Goal: Register for event/course

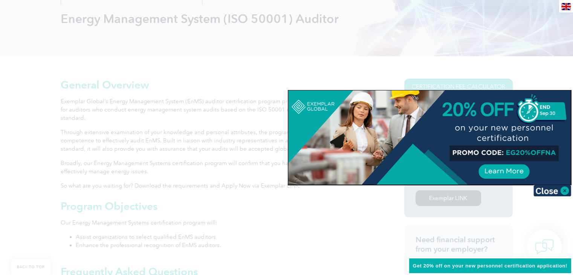
scroll to position [151, 0]
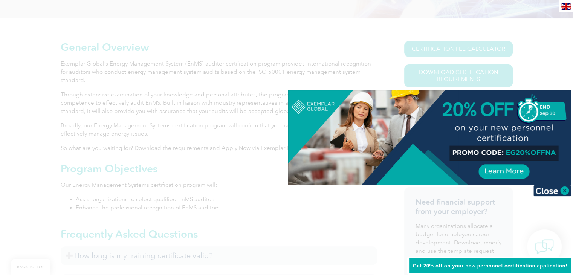
click at [277, 229] on div at bounding box center [286, 137] width 573 height 275
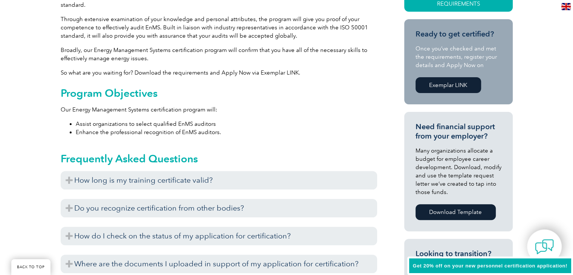
scroll to position [263, 0]
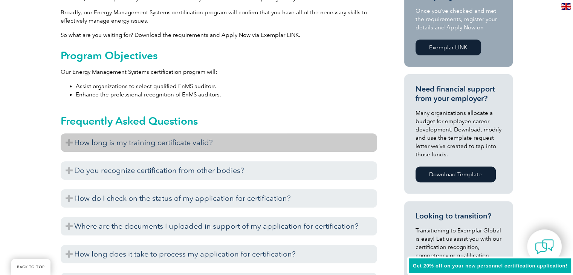
click at [65, 133] on h3 "How long is my training certificate valid?" at bounding box center [219, 142] width 316 height 18
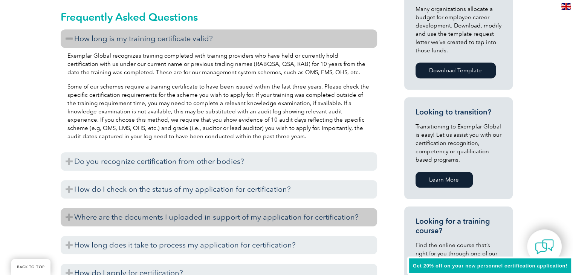
scroll to position [376, 0]
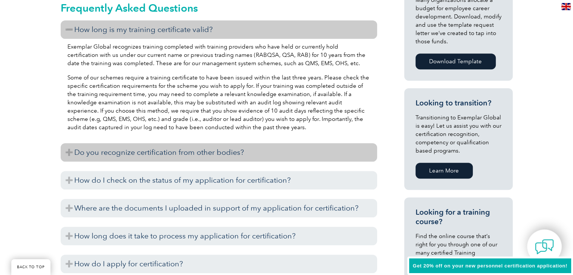
click at [67, 143] on h3 "Do you recognize certification from other bodies?" at bounding box center [219, 152] width 316 height 18
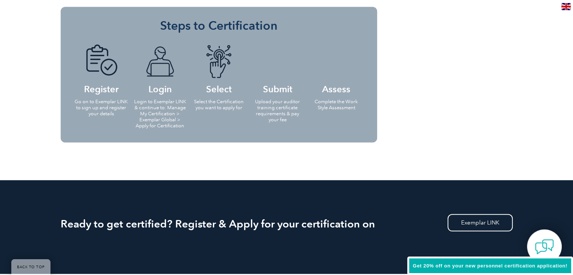
scroll to position [715, 0]
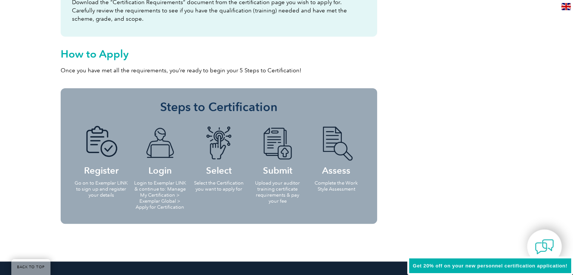
click at [218, 132] on img at bounding box center [218, 143] width 41 height 35
click at [220, 166] on h4 "Select" at bounding box center [219, 150] width 54 height 49
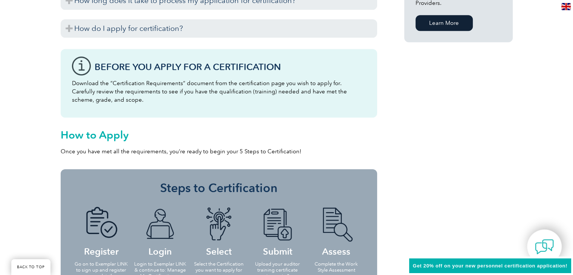
scroll to position [678, 0]
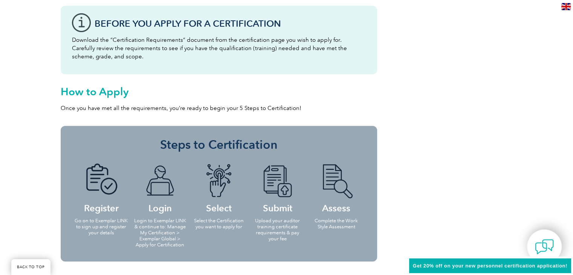
click at [101, 201] on h4 "Register" at bounding box center [101, 187] width 54 height 49
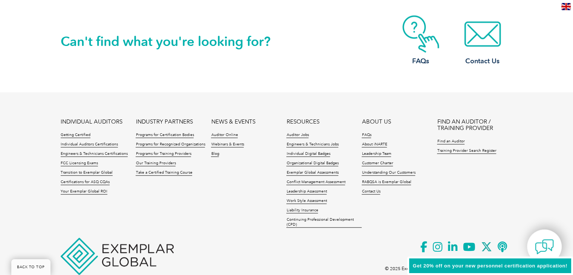
scroll to position [1091, 0]
